Goal: Book appointment/travel/reservation

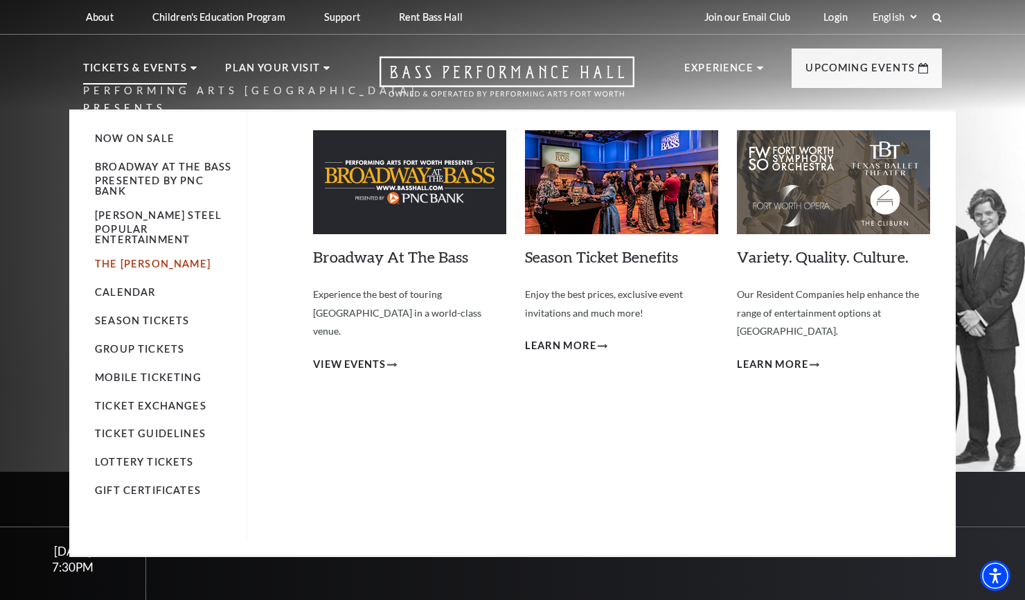
click at [135, 258] on link "The [PERSON_NAME]" at bounding box center [153, 264] width 116 height 12
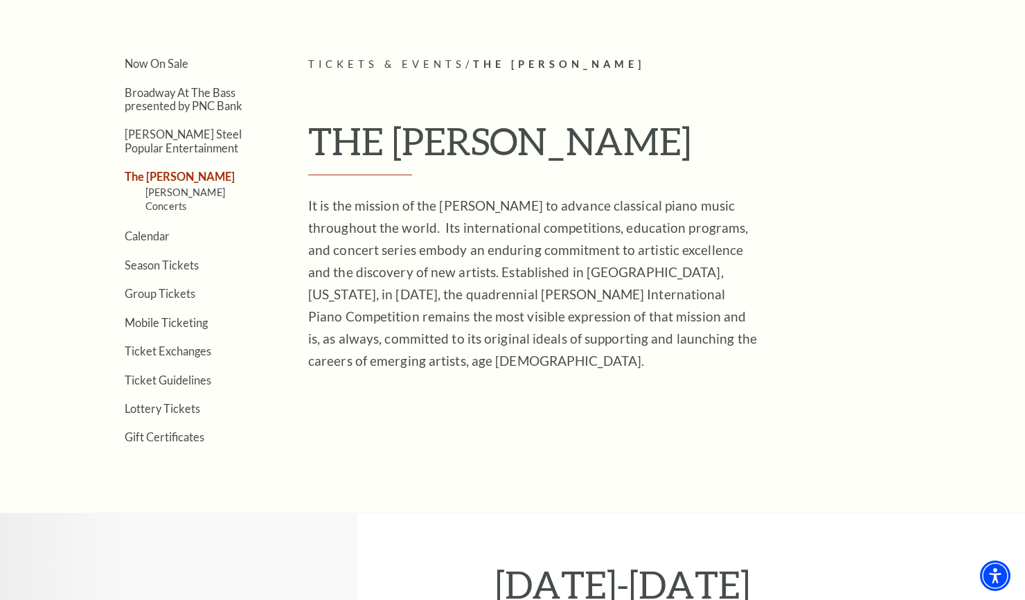
scroll to position [310, 0]
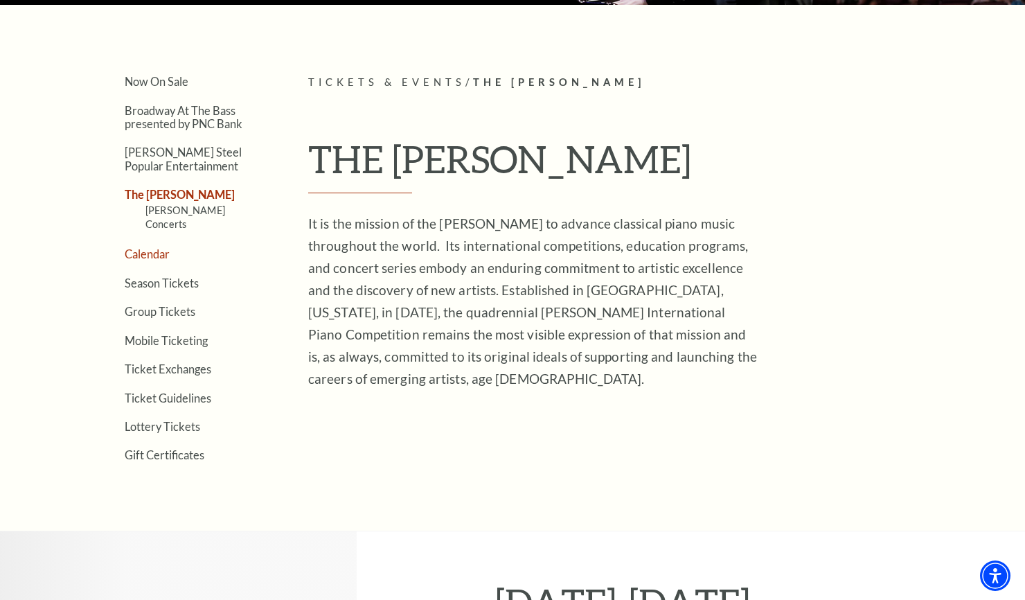
click at [153, 247] on link "Calendar" at bounding box center [147, 253] width 45 height 13
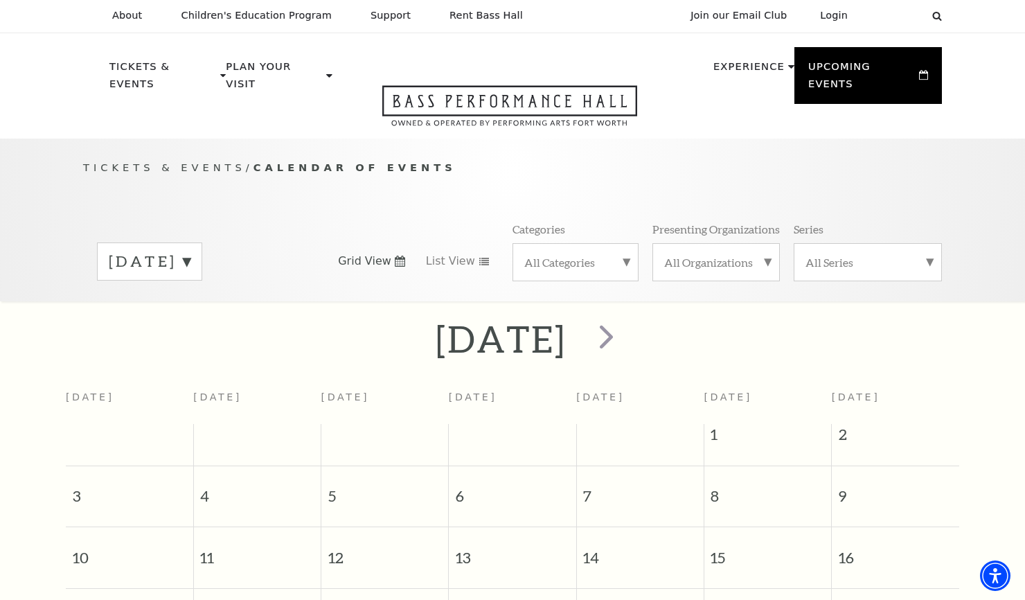
scroll to position [21, 0]
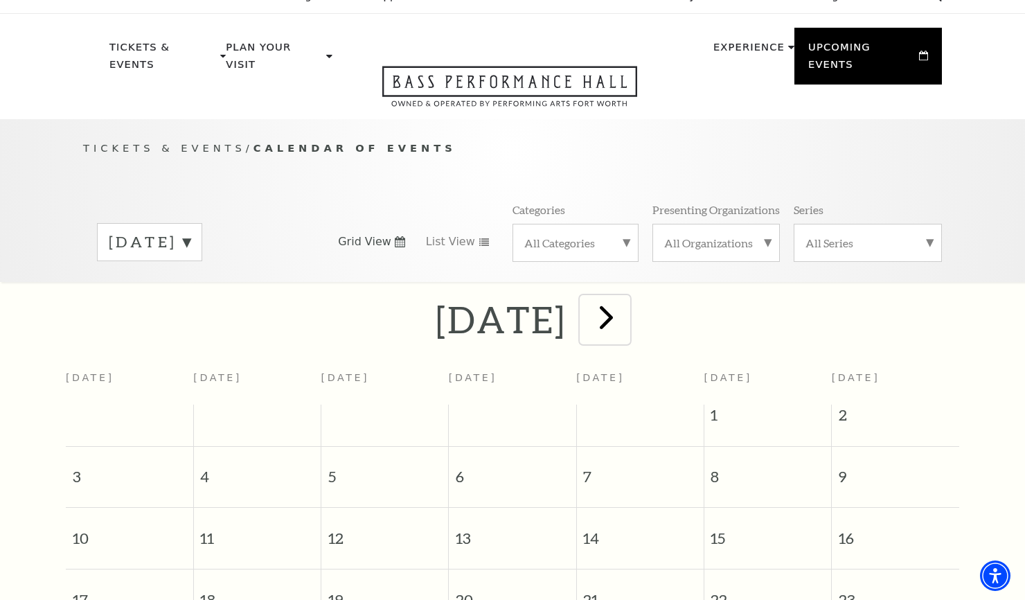
click at [626, 303] on span "next" at bounding box center [605, 316] width 39 height 39
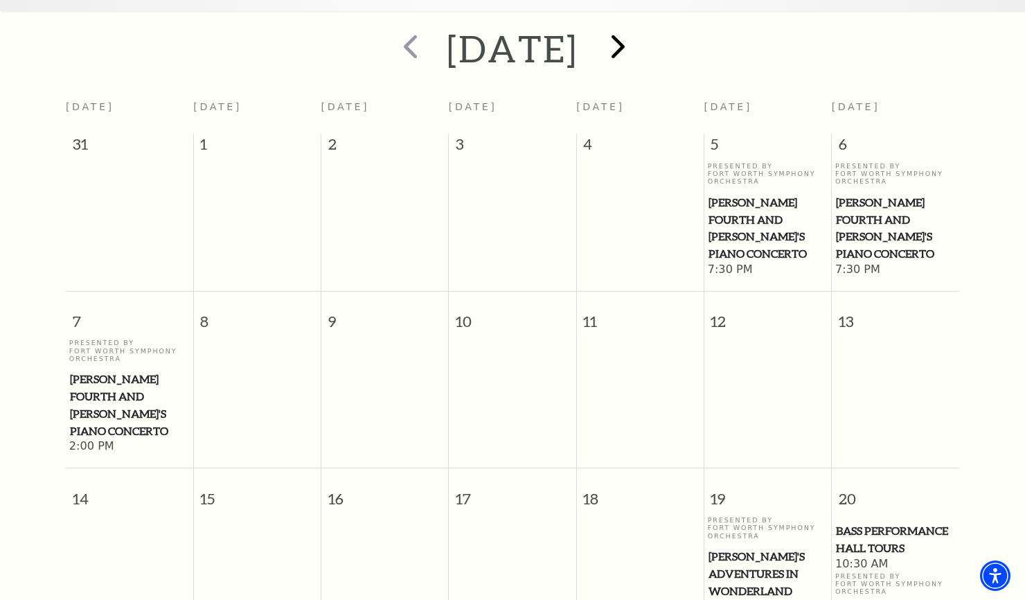
scroll to position [169, 0]
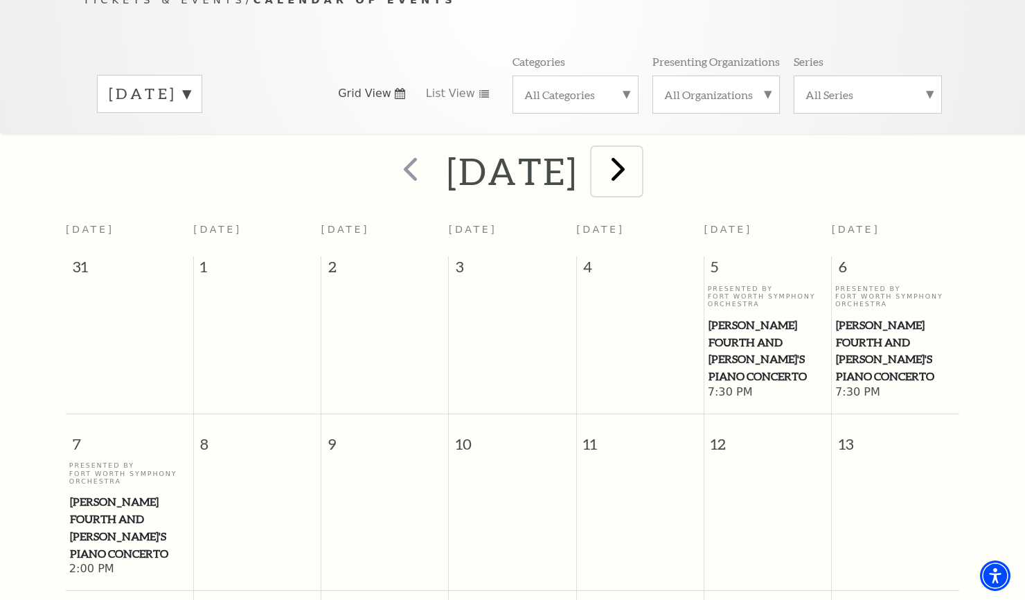
click at [638, 152] on span "next" at bounding box center [617, 168] width 39 height 39
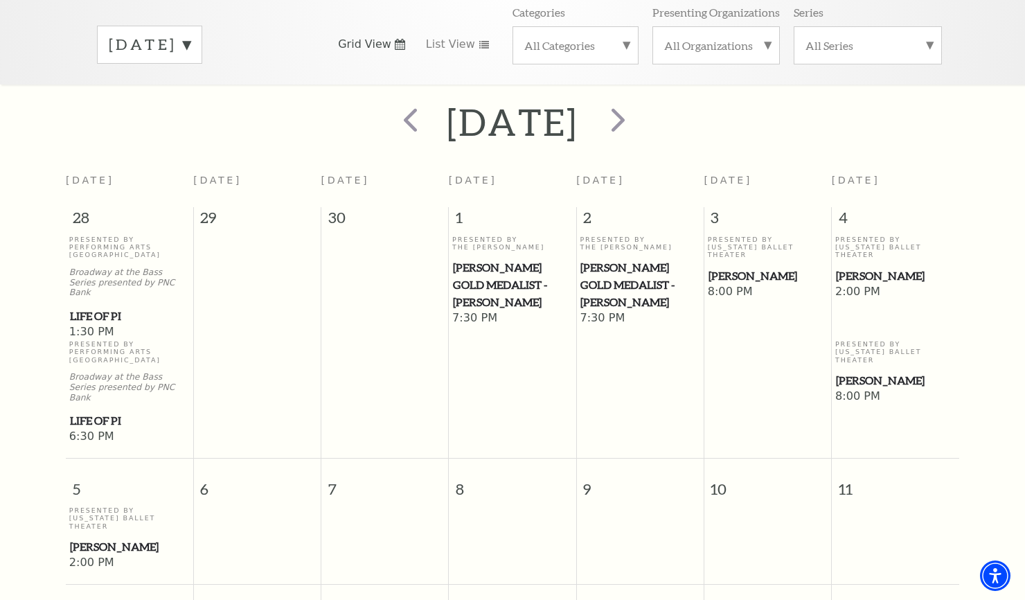
scroll to position [217, 0]
click at [638, 107] on span "next" at bounding box center [617, 119] width 39 height 39
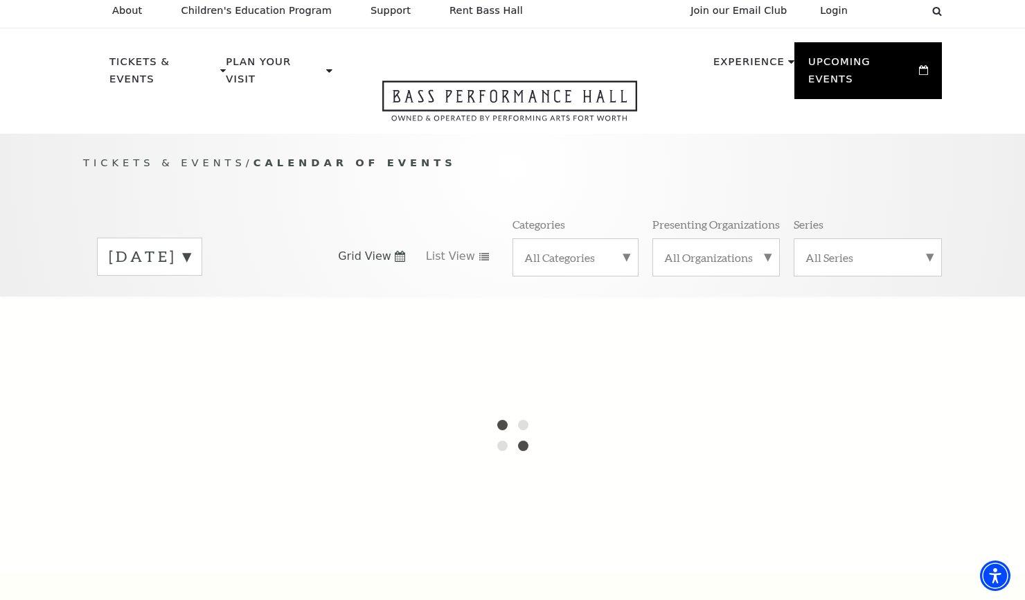
scroll to position [0, 0]
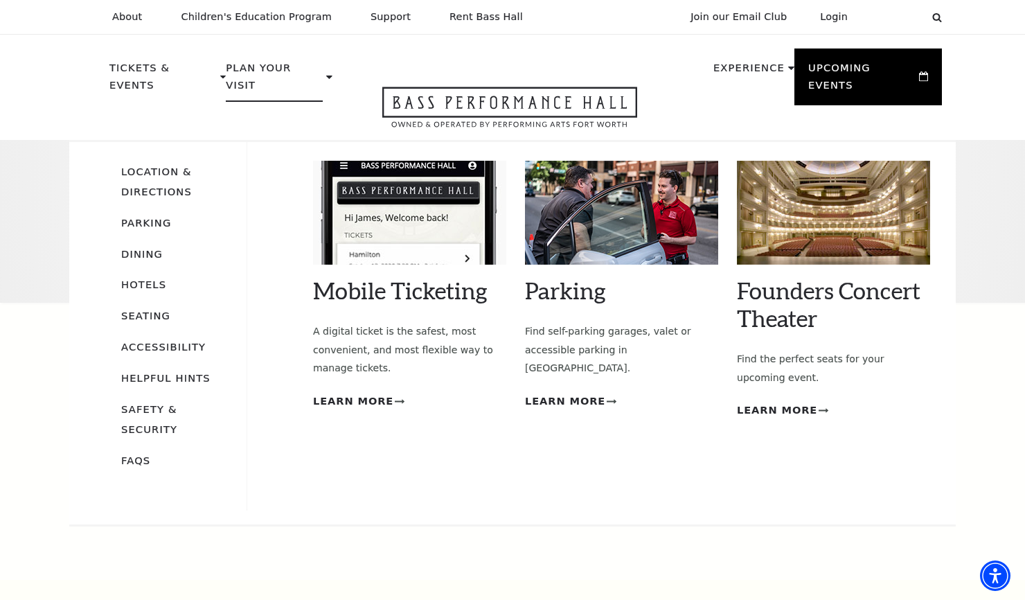
click at [835, 200] on img at bounding box center [833, 213] width 193 height 104
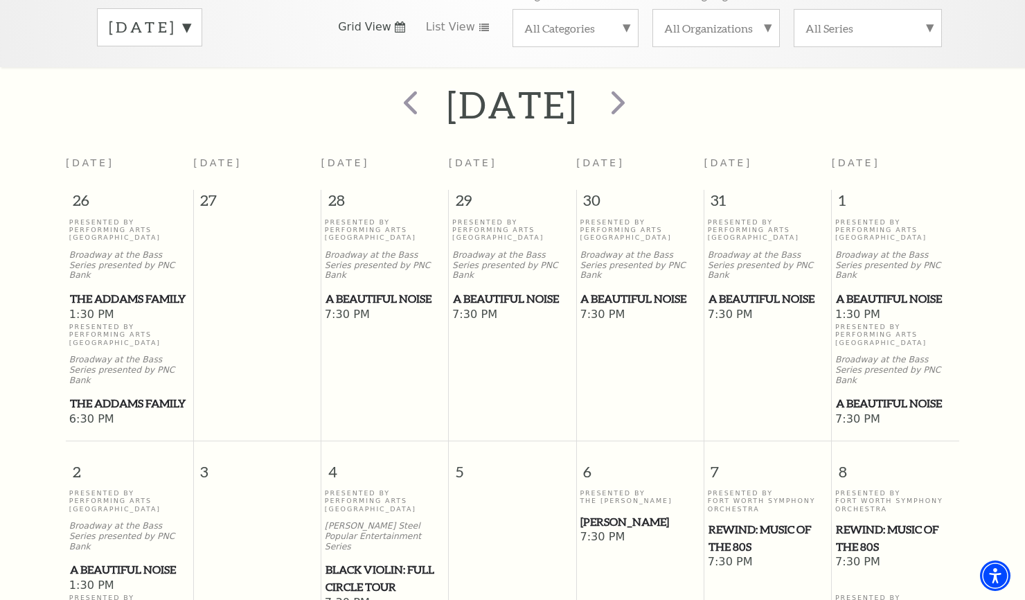
scroll to position [235, 0]
click at [611, 514] on span "Beatrice Rana" at bounding box center [639, 522] width 119 height 17
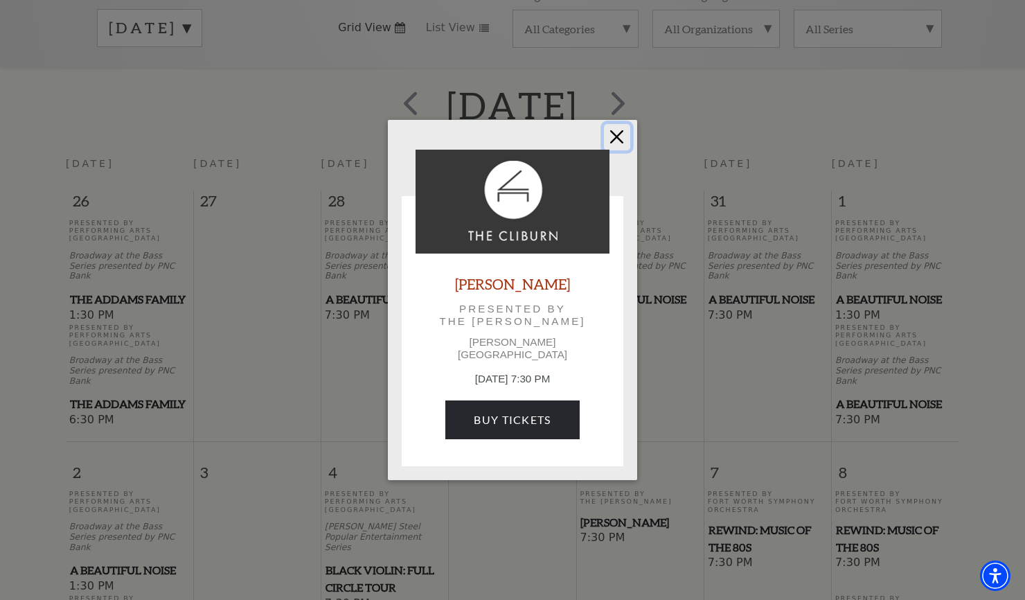
click at [620, 138] on button "Close" at bounding box center [617, 137] width 26 height 26
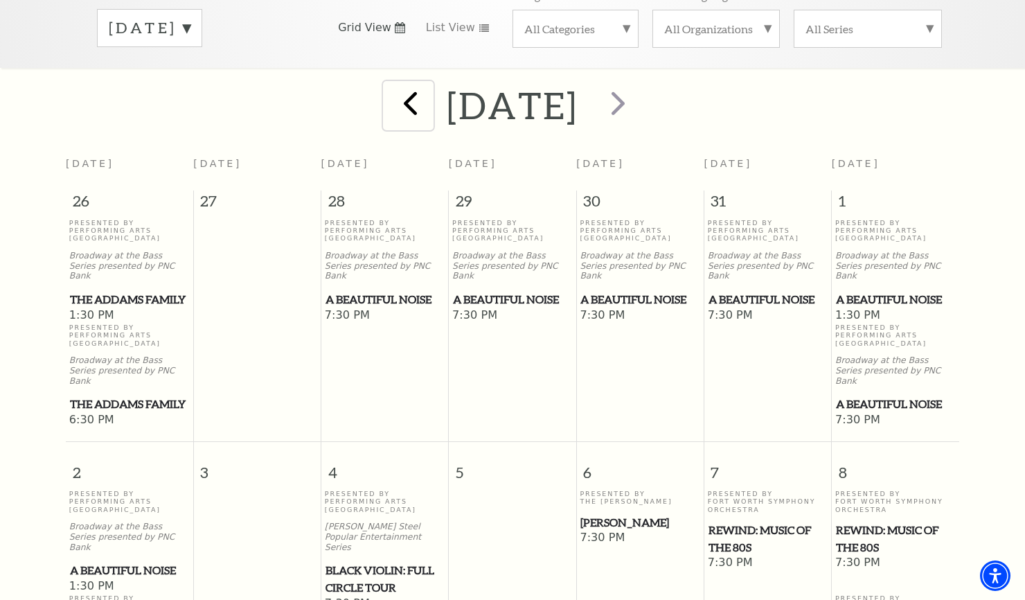
click at [391, 87] on span "prev" at bounding box center [410, 102] width 39 height 39
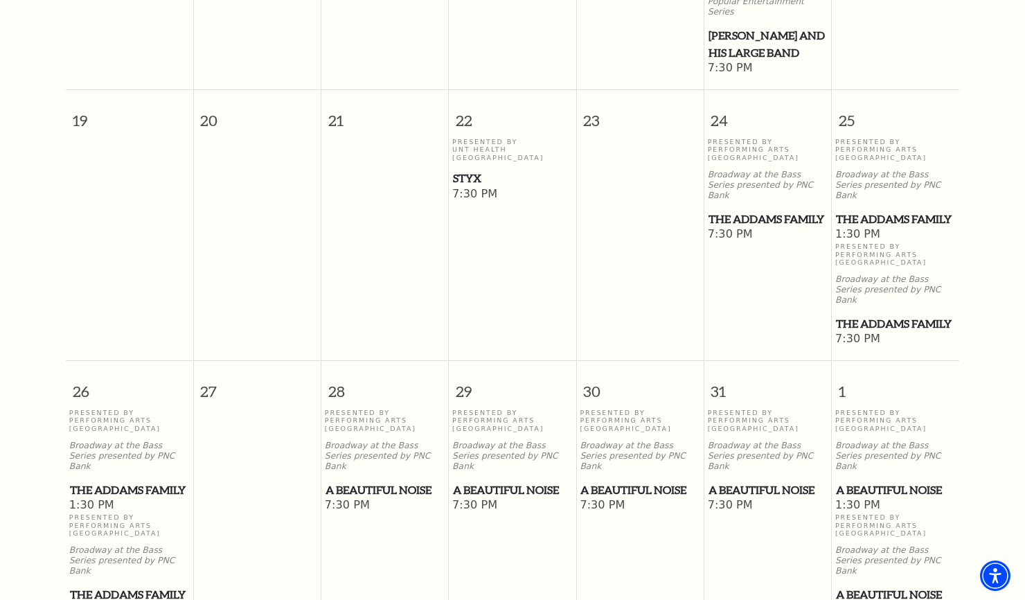
scroll to position [897, 0]
click at [897, 480] on span "A Beautiful Noise" at bounding box center [895, 488] width 119 height 17
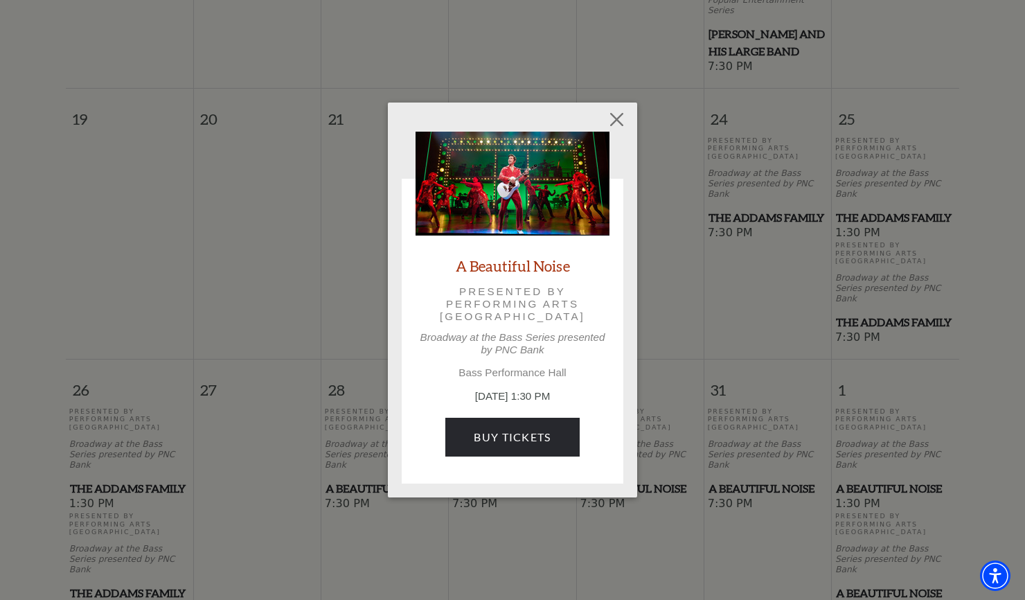
click at [540, 265] on link "A Beautiful Noise" at bounding box center [513, 265] width 114 height 19
